Goal: Task Accomplishment & Management: Use online tool/utility

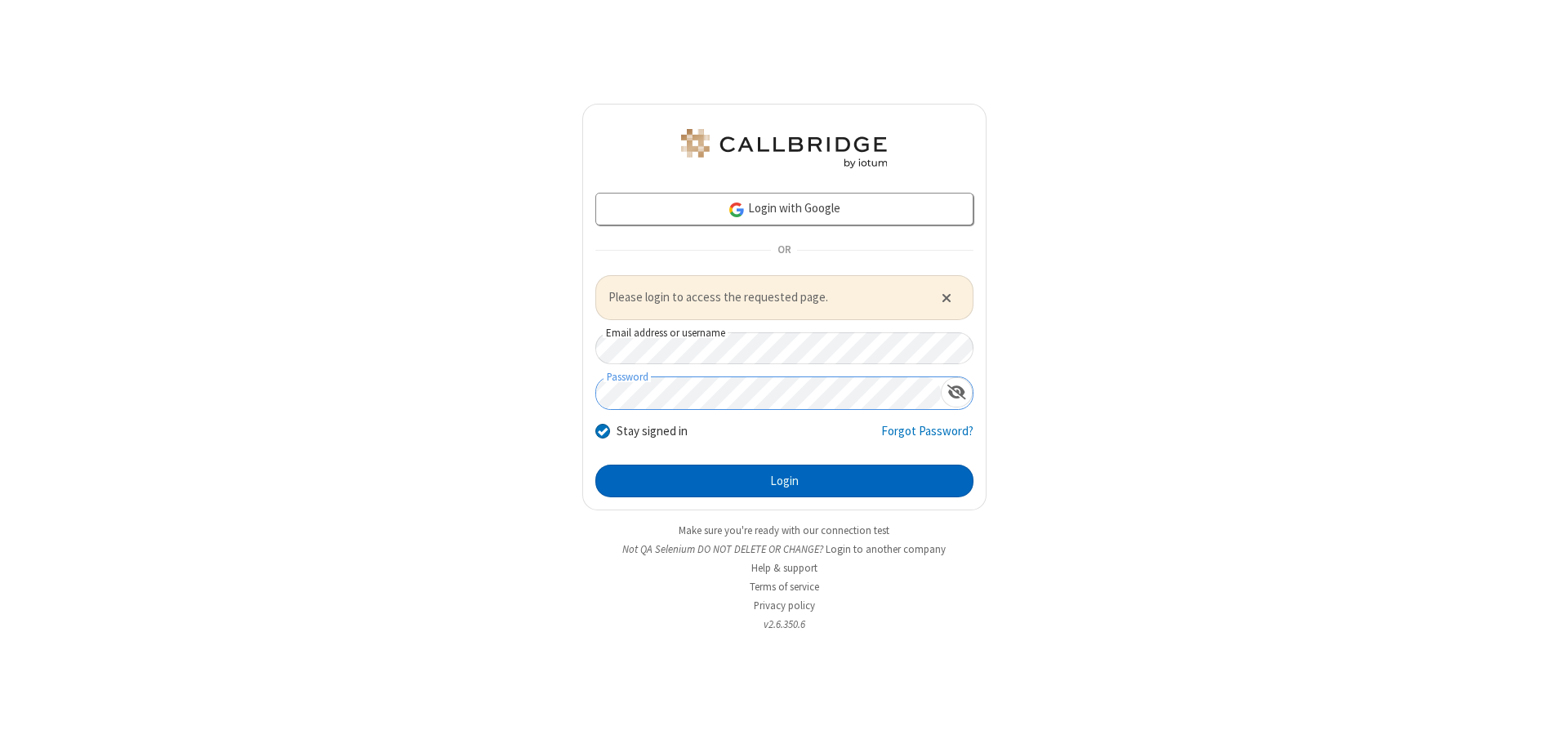
click at [784, 480] on button "Login" at bounding box center [784, 481] width 378 height 33
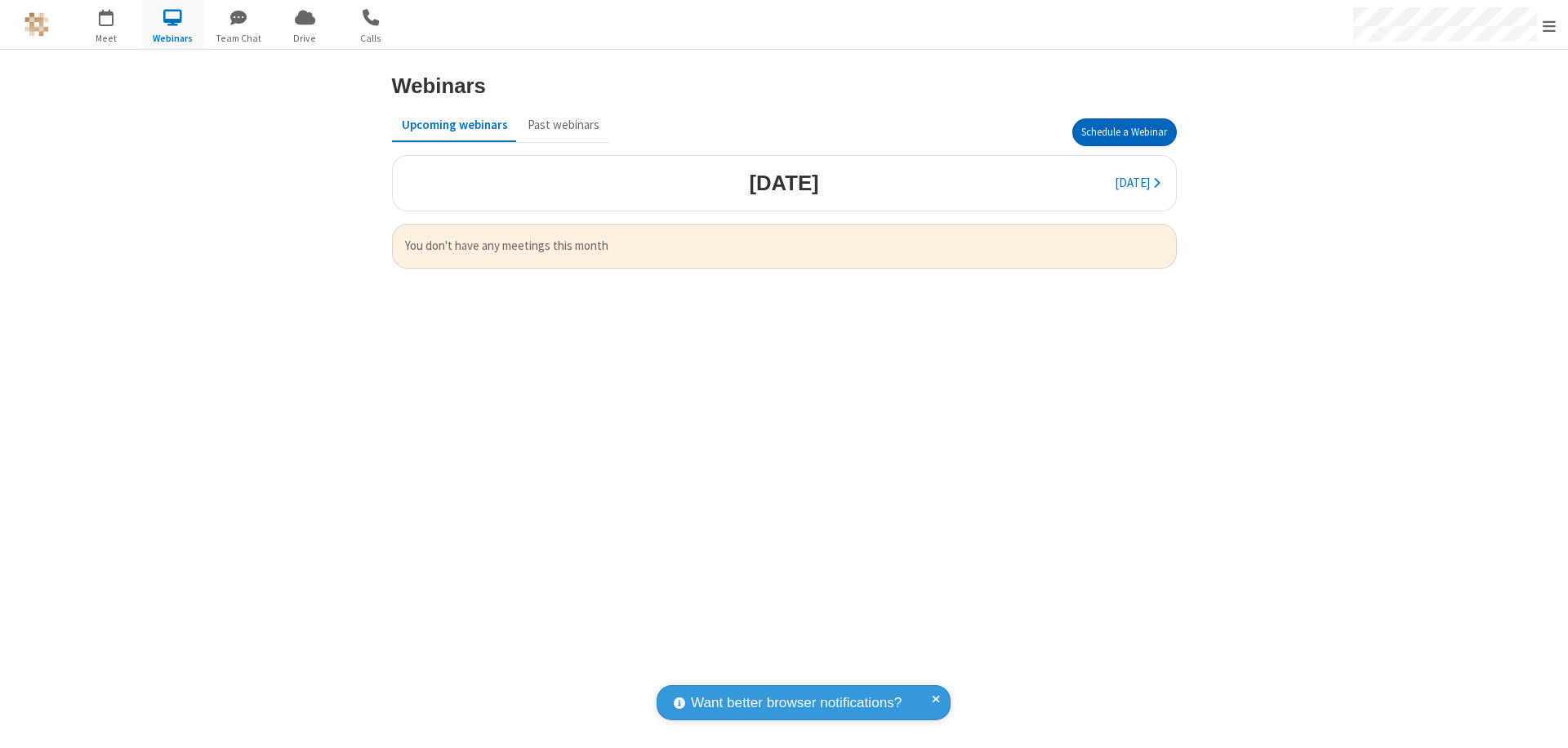
click at [1124, 133] on button "Schedule a Webinar" at bounding box center [1125, 132] width 105 height 28
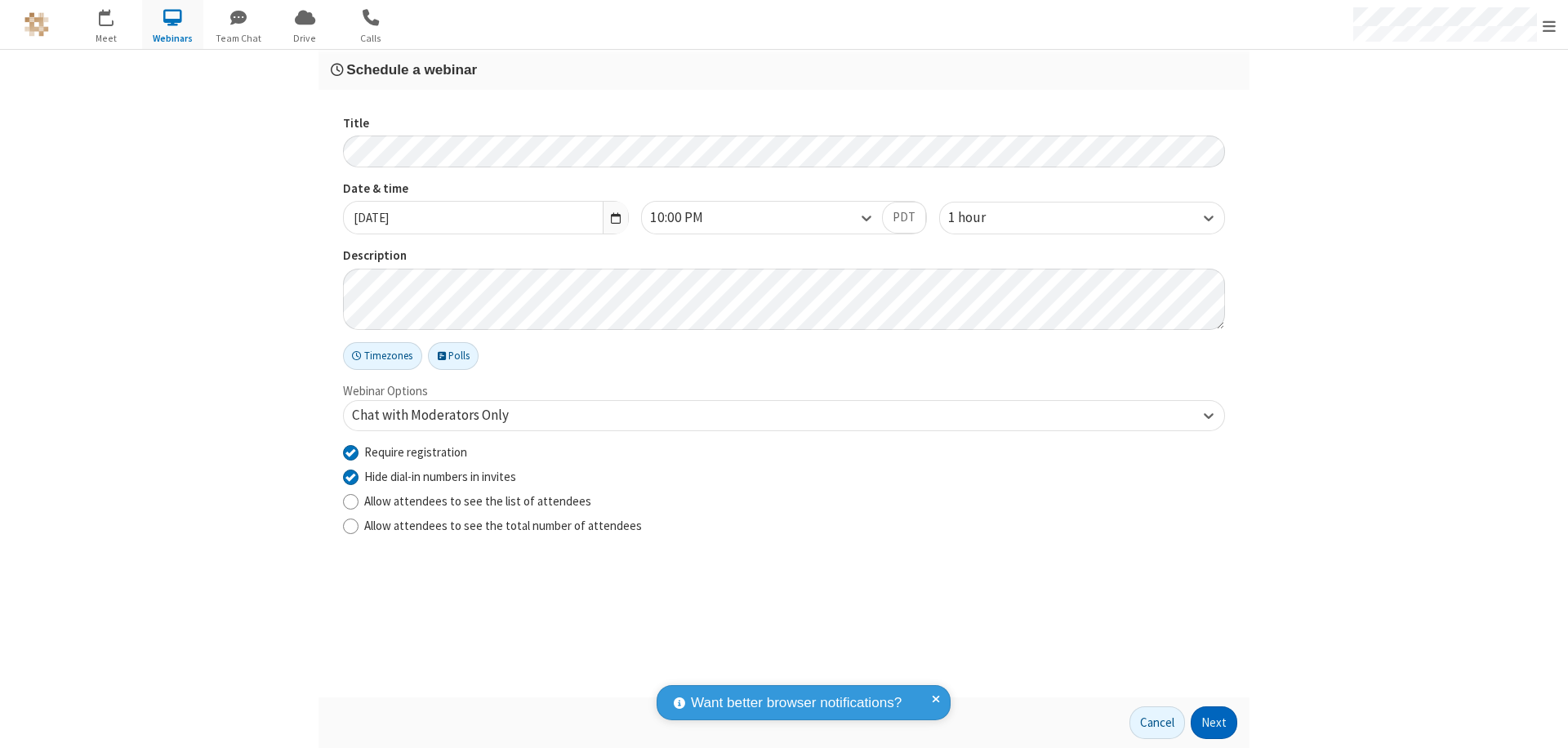
click at [1215, 723] on button "Next" at bounding box center [1214, 722] width 46 height 33
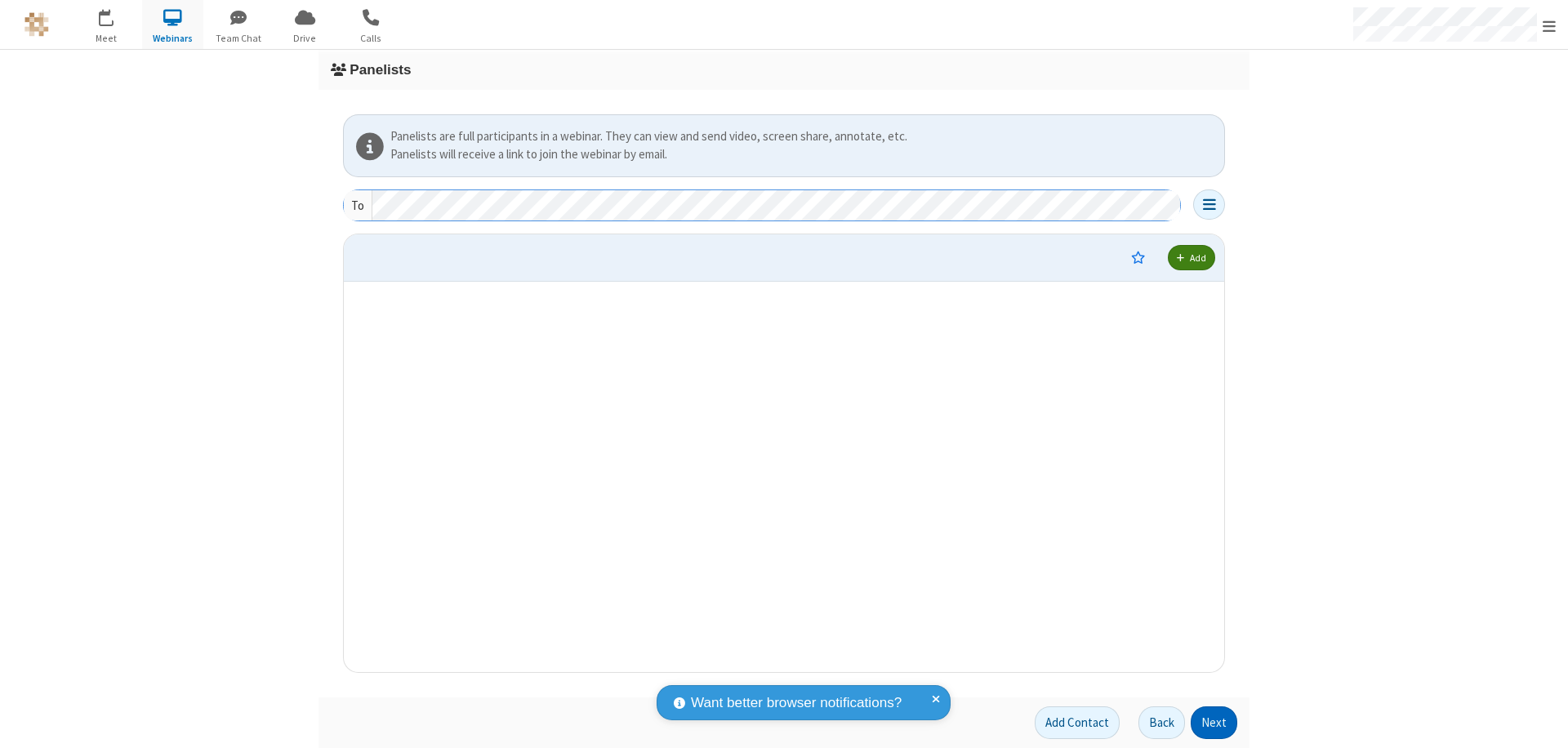
click at [1215, 723] on button "Next" at bounding box center [1214, 722] width 46 height 33
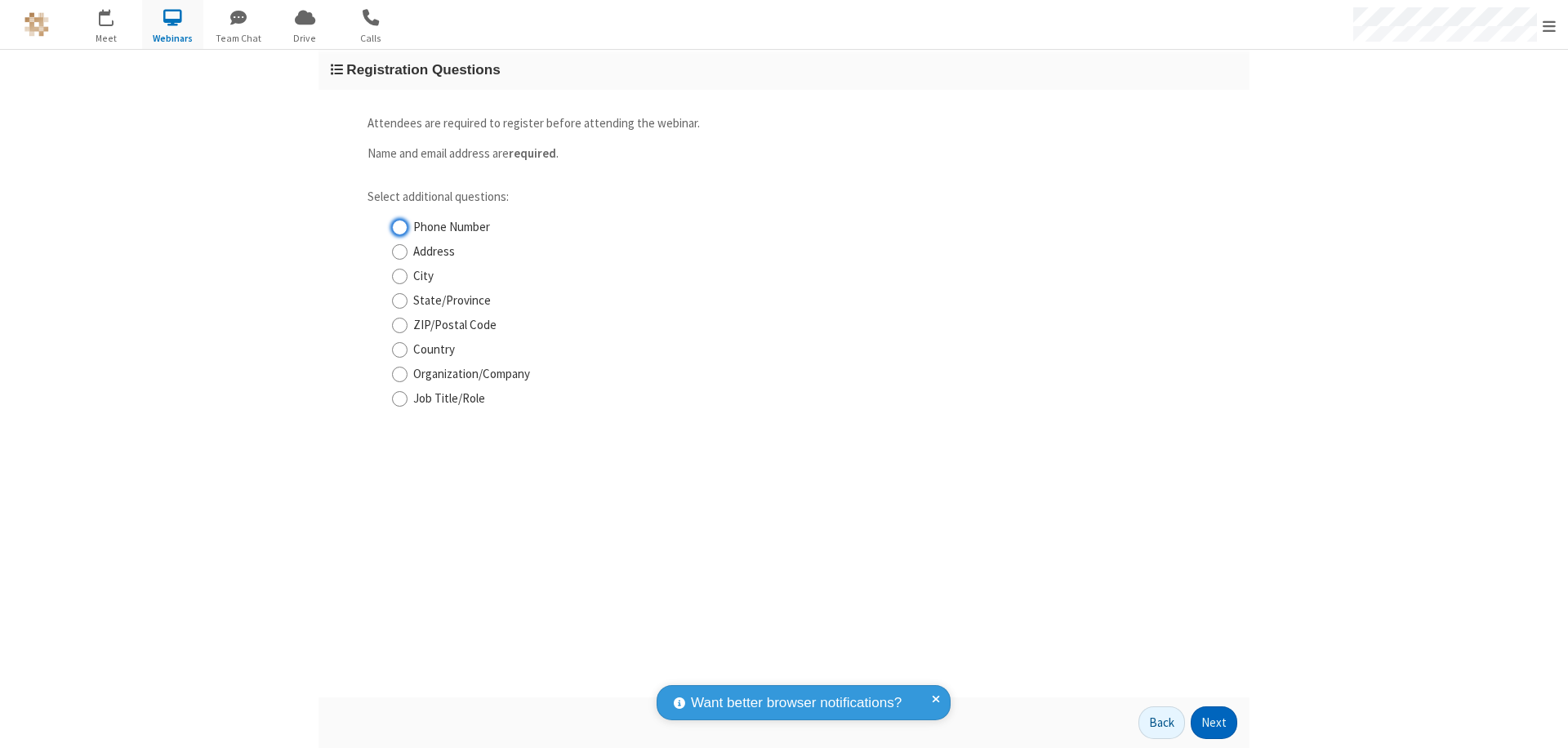
click at [399, 227] on input "Phone Number" at bounding box center [399, 227] width 15 height 17
checkbox input "true"
click at [1215, 723] on button "Next" at bounding box center [1214, 722] width 46 height 33
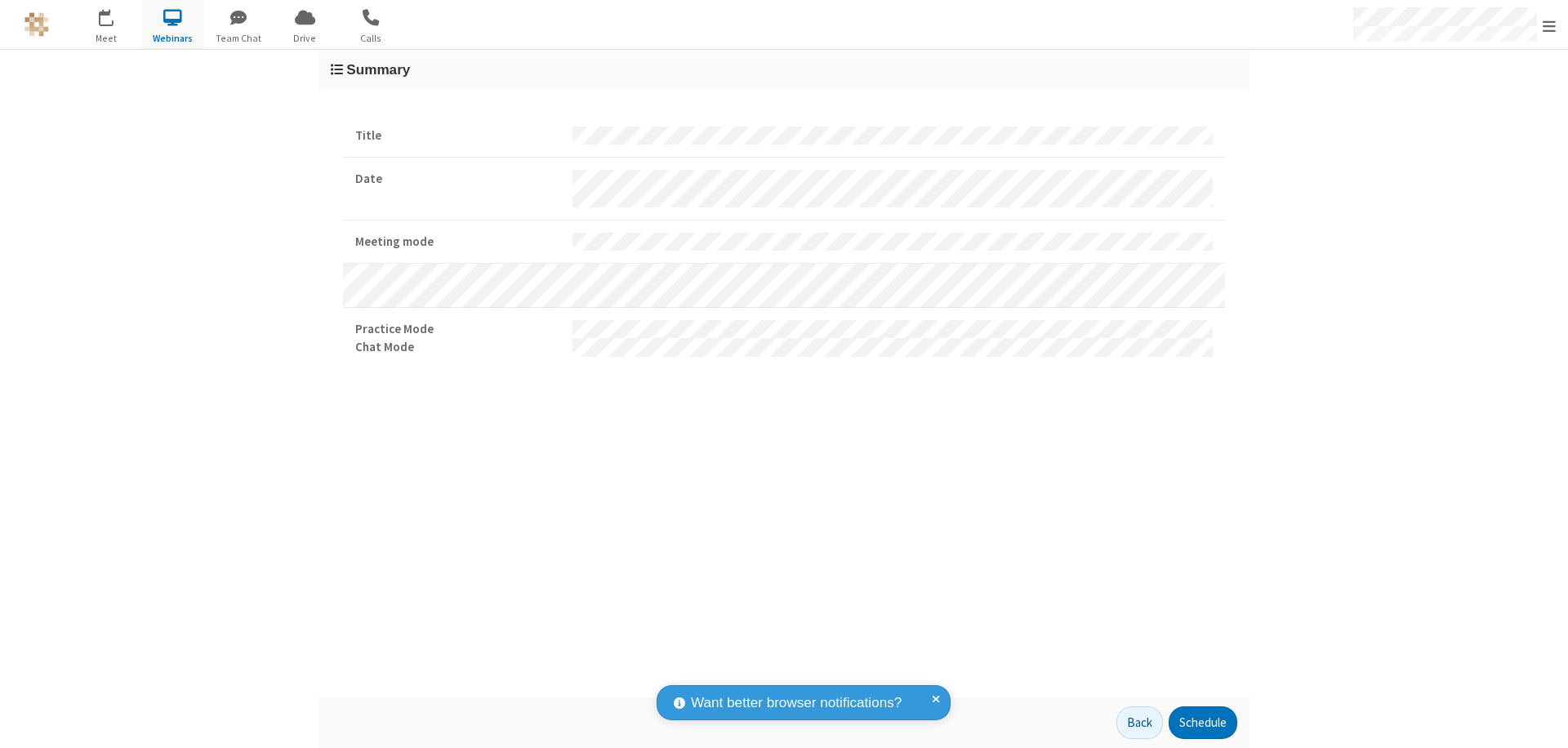
click at [1202, 723] on button "Schedule" at bounding box center [1202, 722] width 68 height 33
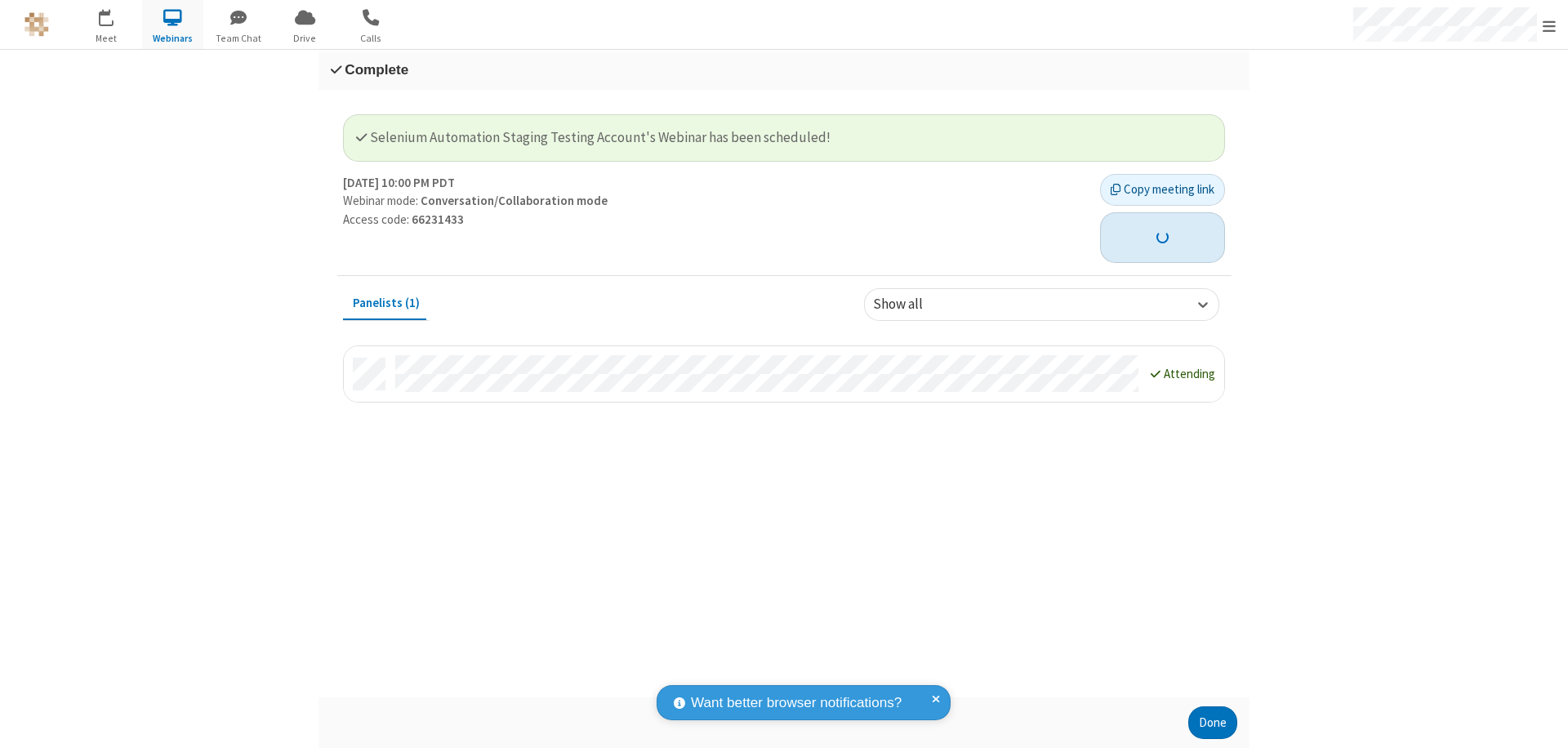
click at [1154, 228] on button "button" at bounding box center [1162, 237] width 125 height 51
click at [1213, 723] on button "Done" at bounding box center [1212, 722] width 49 height 33
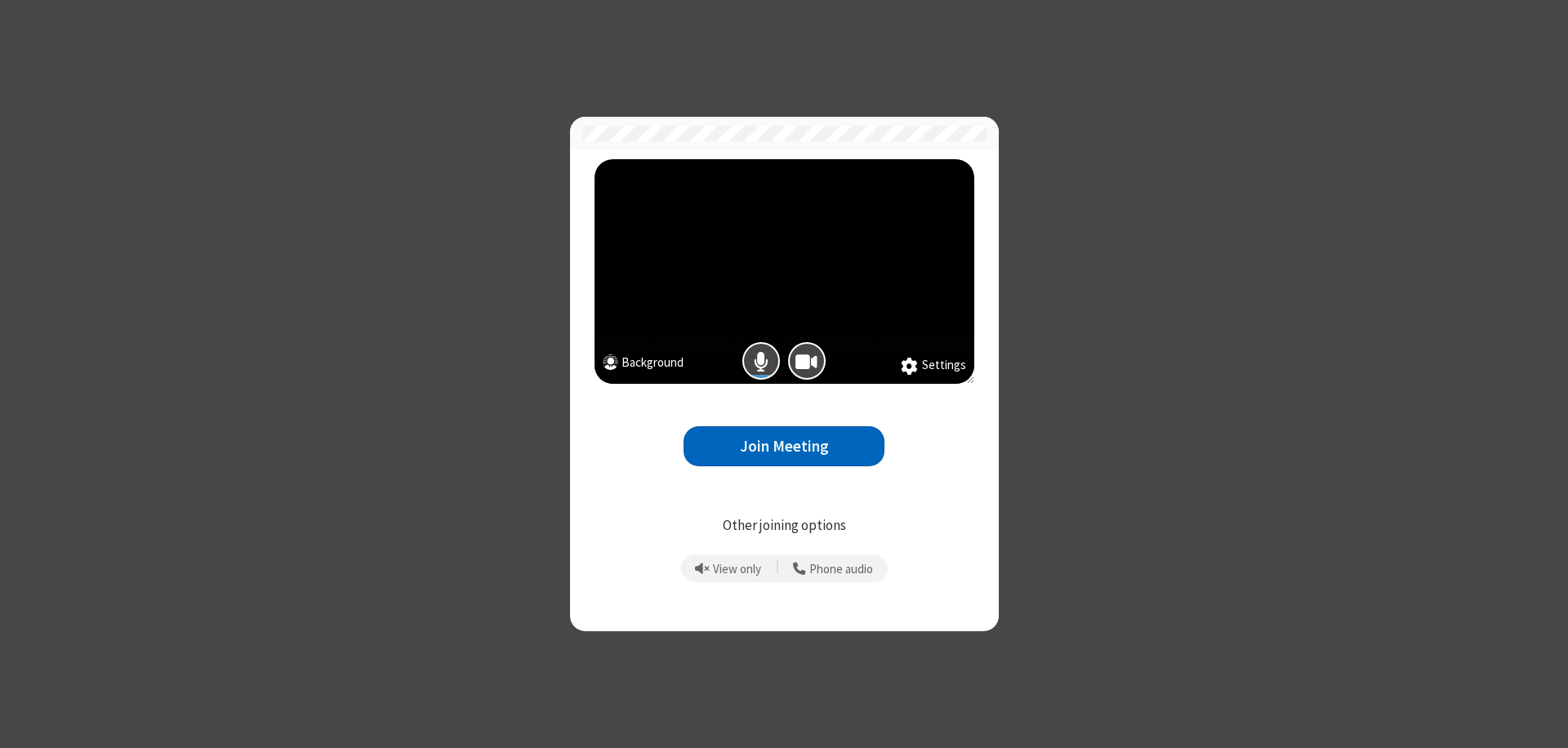
click at [784, 446] on button "Join Meeting" at bounding box center [784, 446] width 201 height 40
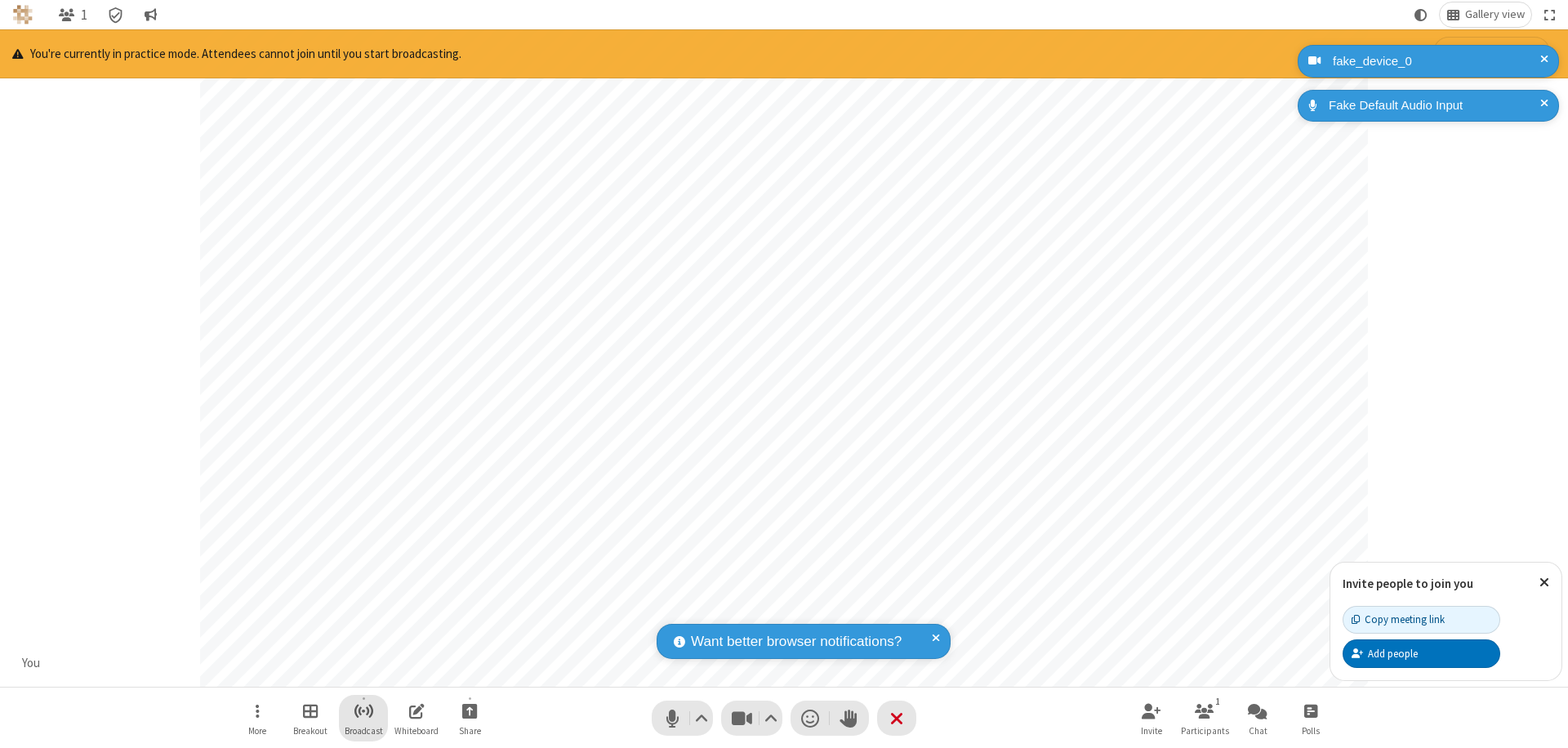
click at [363, 711] on span "Start broadcast" at bounding box center [364, 711] width 20 height 20
